Goal: Find specific page/section: Find specific page/section

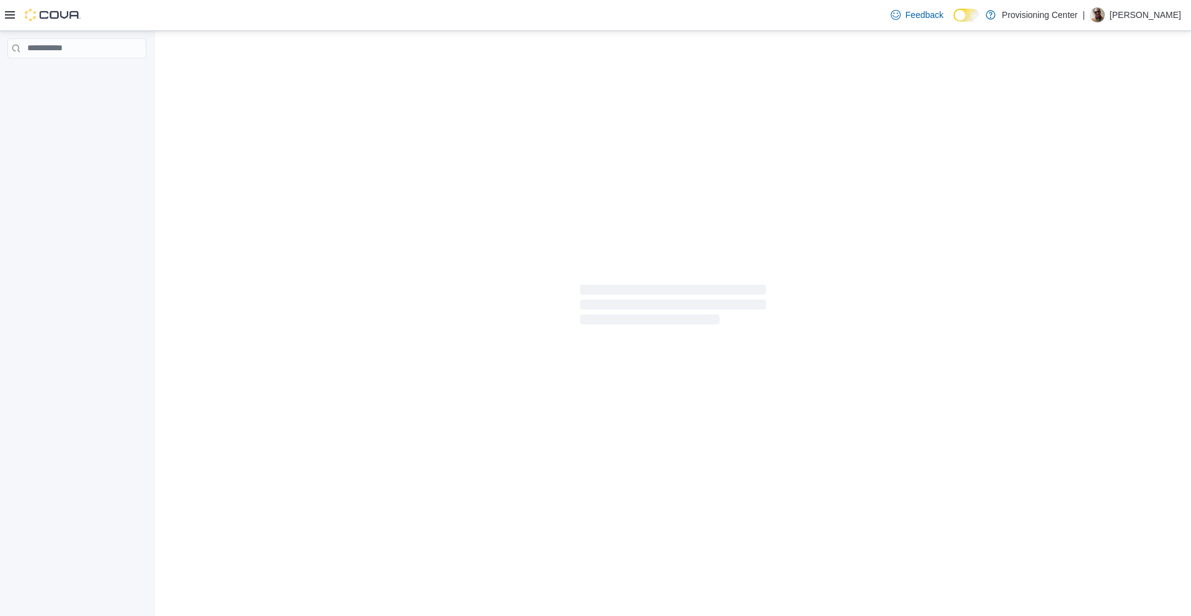
click at [66, 14] on img at bounding box center [53, 15] width 56 height 12
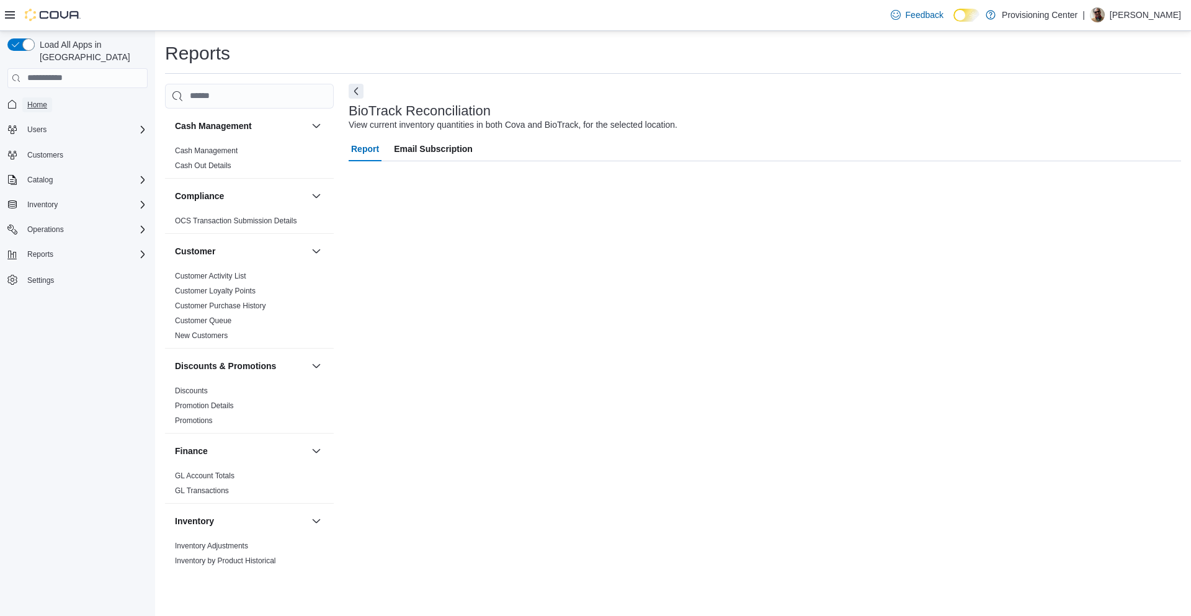
click at [40, 98] on span "Home" at bounding box center [37, 104] width 20 height 15
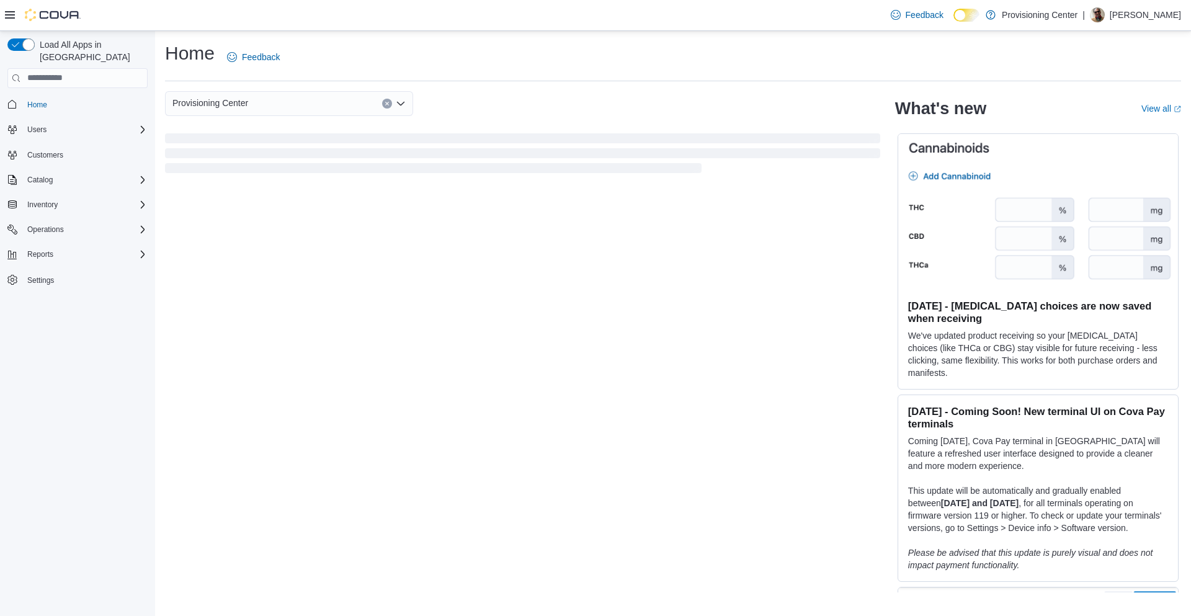
click at [1140, 15] on p "[PERSON_NAME]" at bounding box center [1145, 14] width 71 height 15
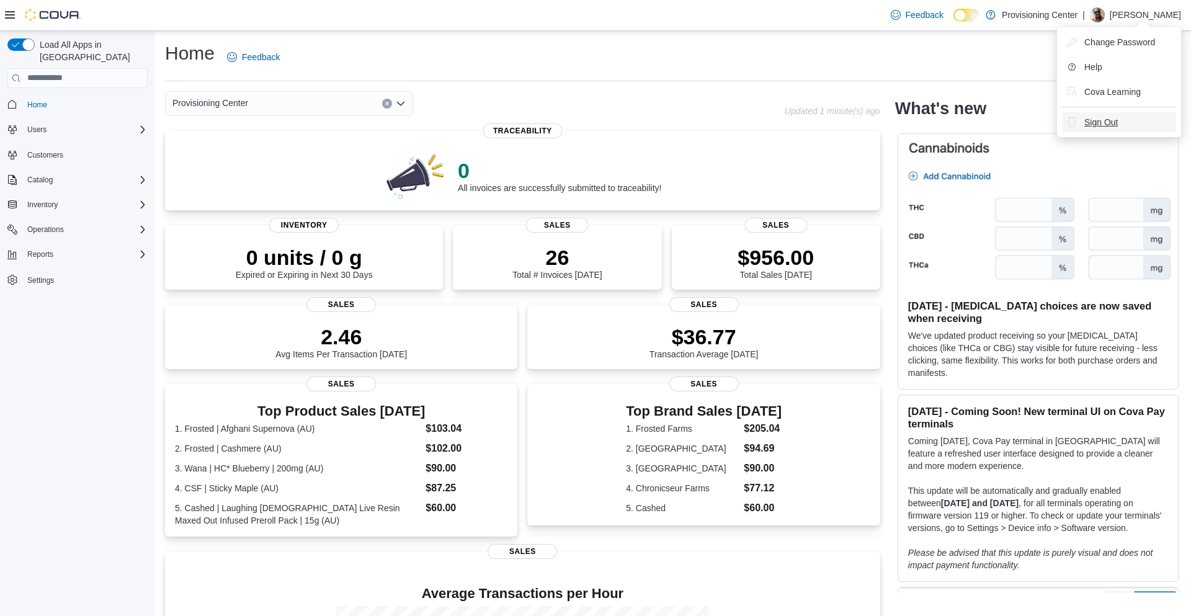
click at [1110, 126] on span "Sign Out" at bounding box center [1101, 122] width 34 height 12
click at [42, 200] on span "Inventory" at bounding box center [42, 205] width 30 height 10
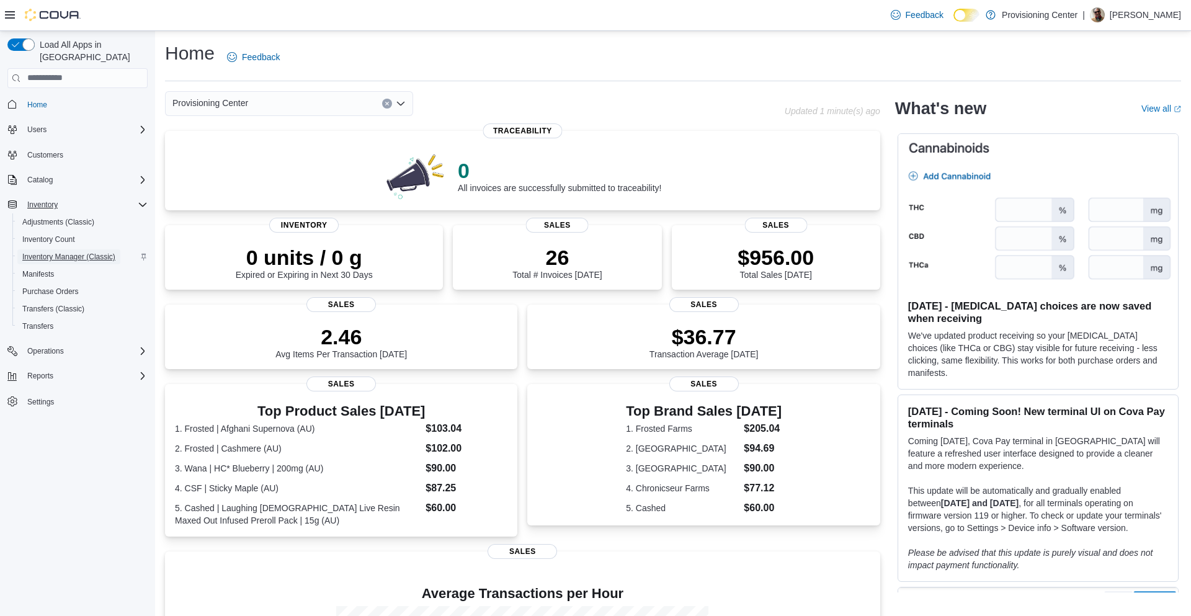
click at [25, 252] on span "Inventory Manager (Classic)" at bounding box center [68, 257] width 93 height 10
